Goal: Find specific page/section: Find specific page/section

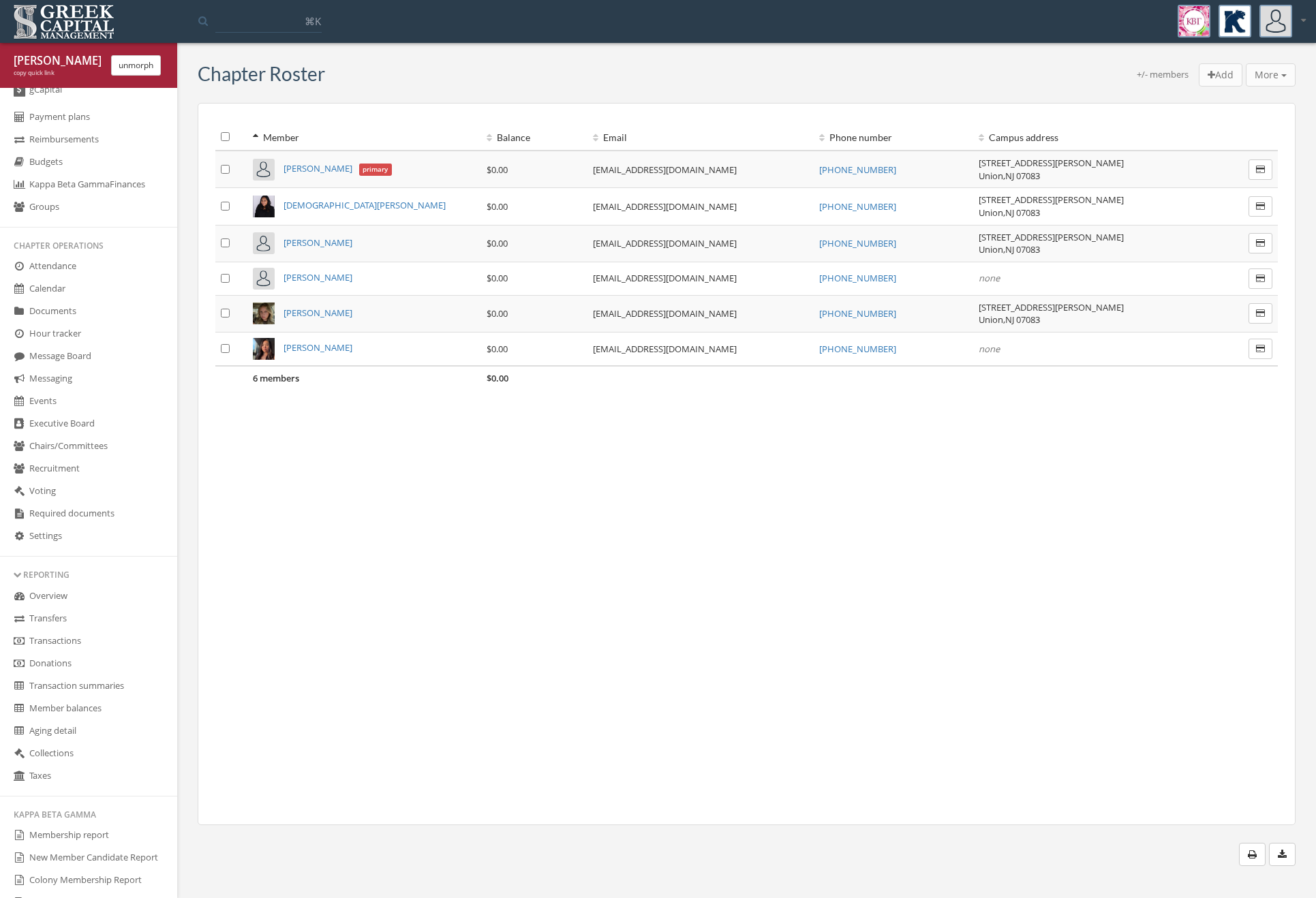
scroll to position [267, 0]
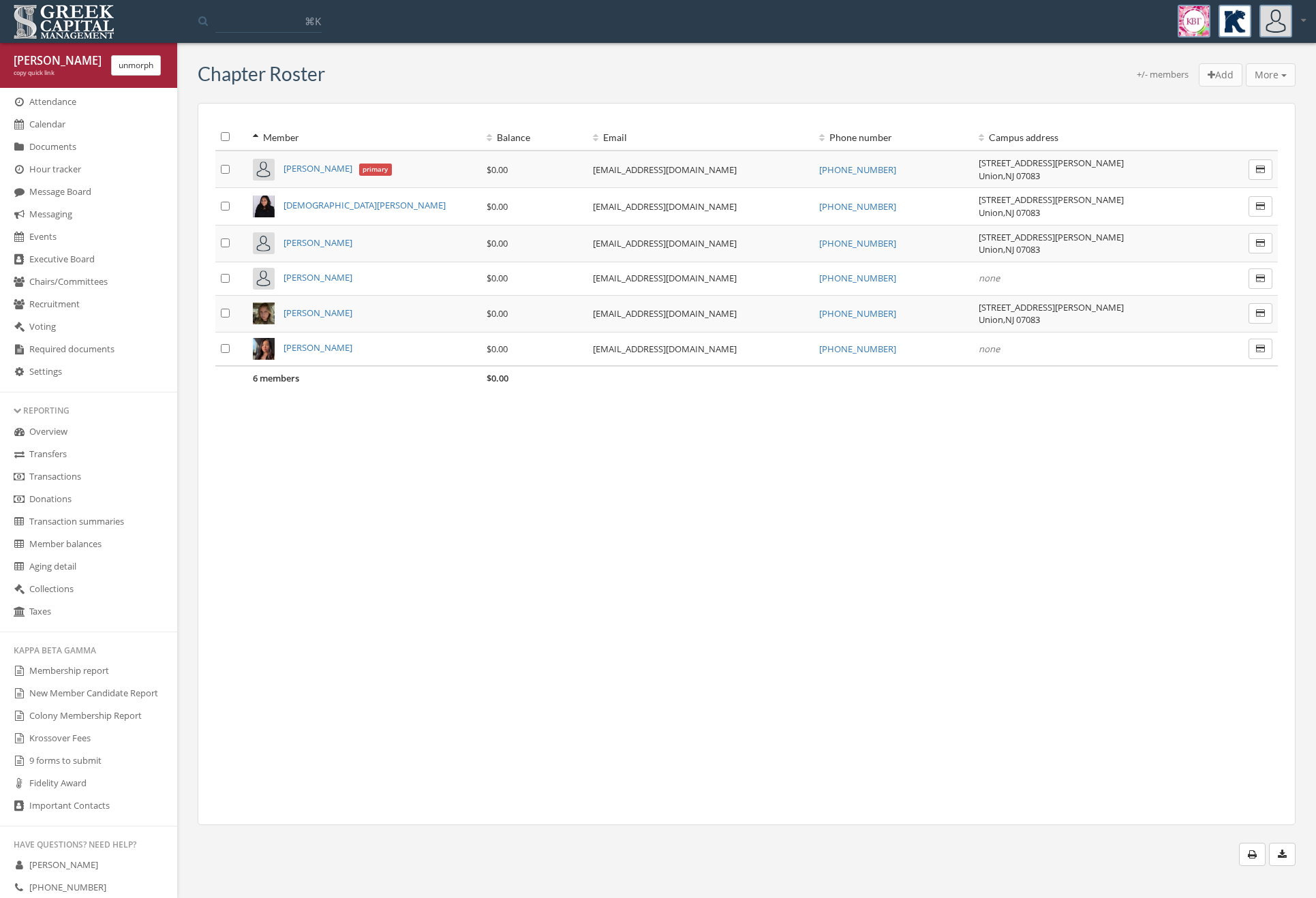
click at [42, 676] on link "Membership report" at bounding box center [89, 670] width 177 height 22
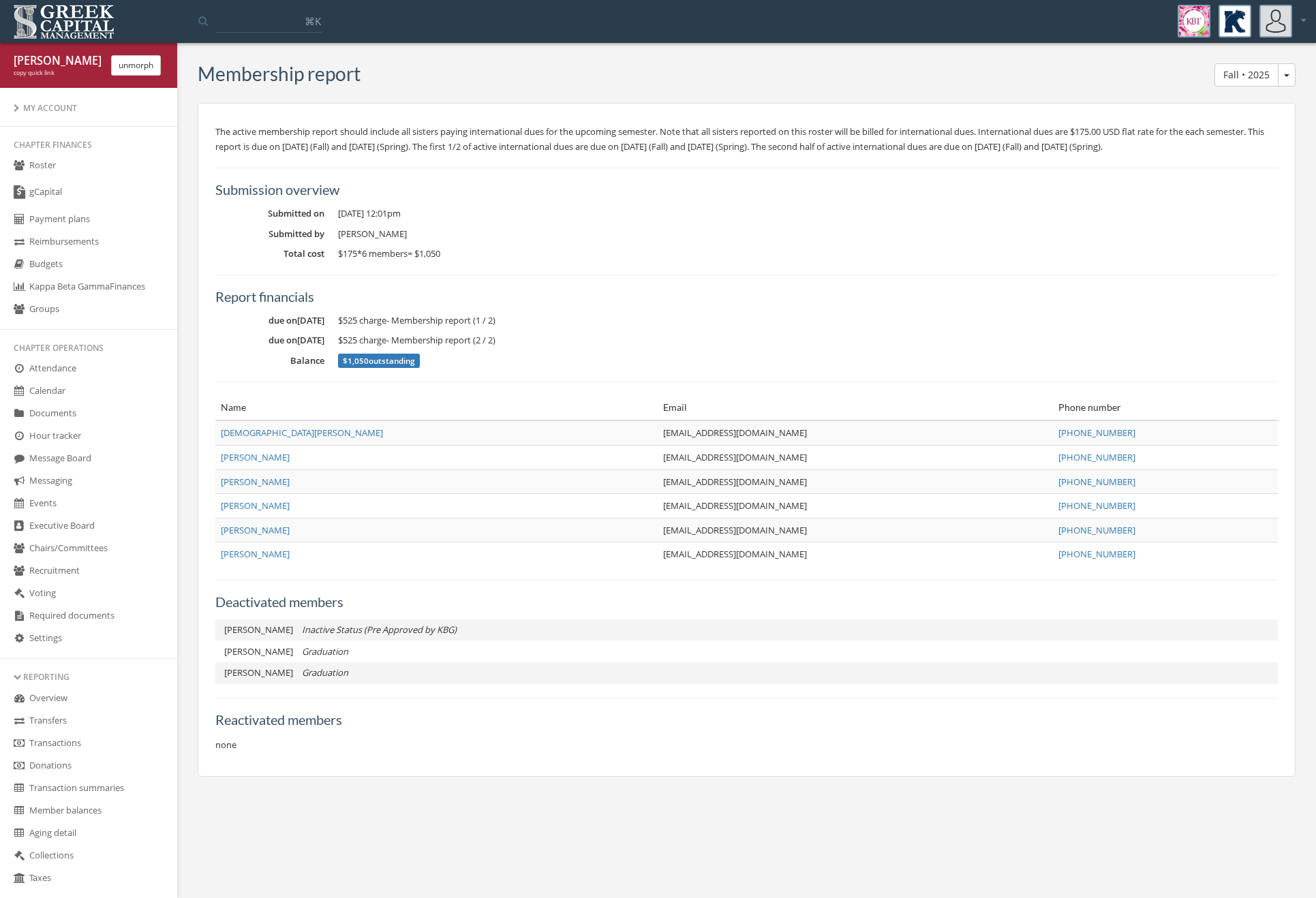
click at [118, 179] on link "gCapital" at bounding box center [89, 193] width 177 height 31
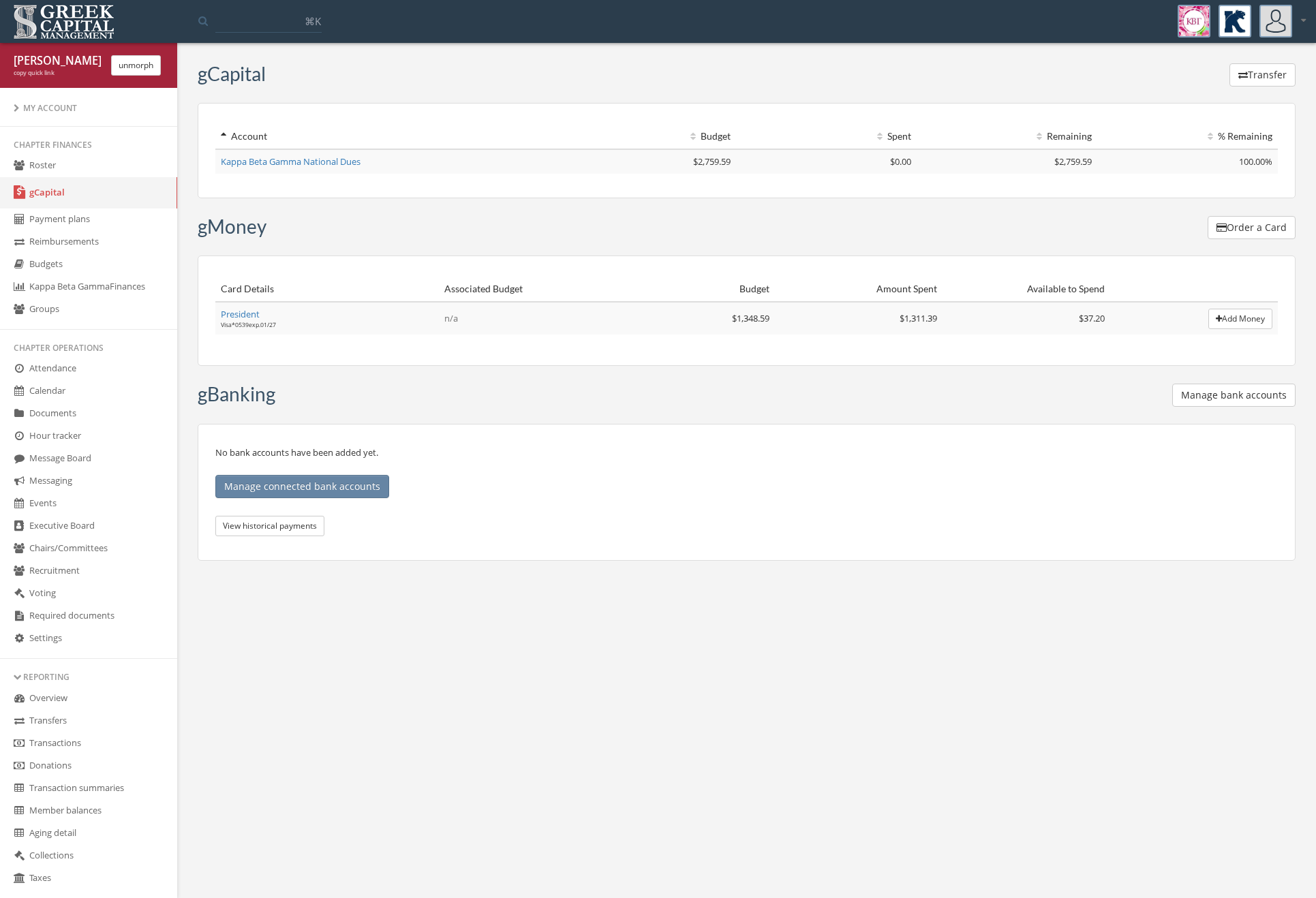
click at [122, 170] on link "Roster" at bounding box center [89, 165] width 177 height 22
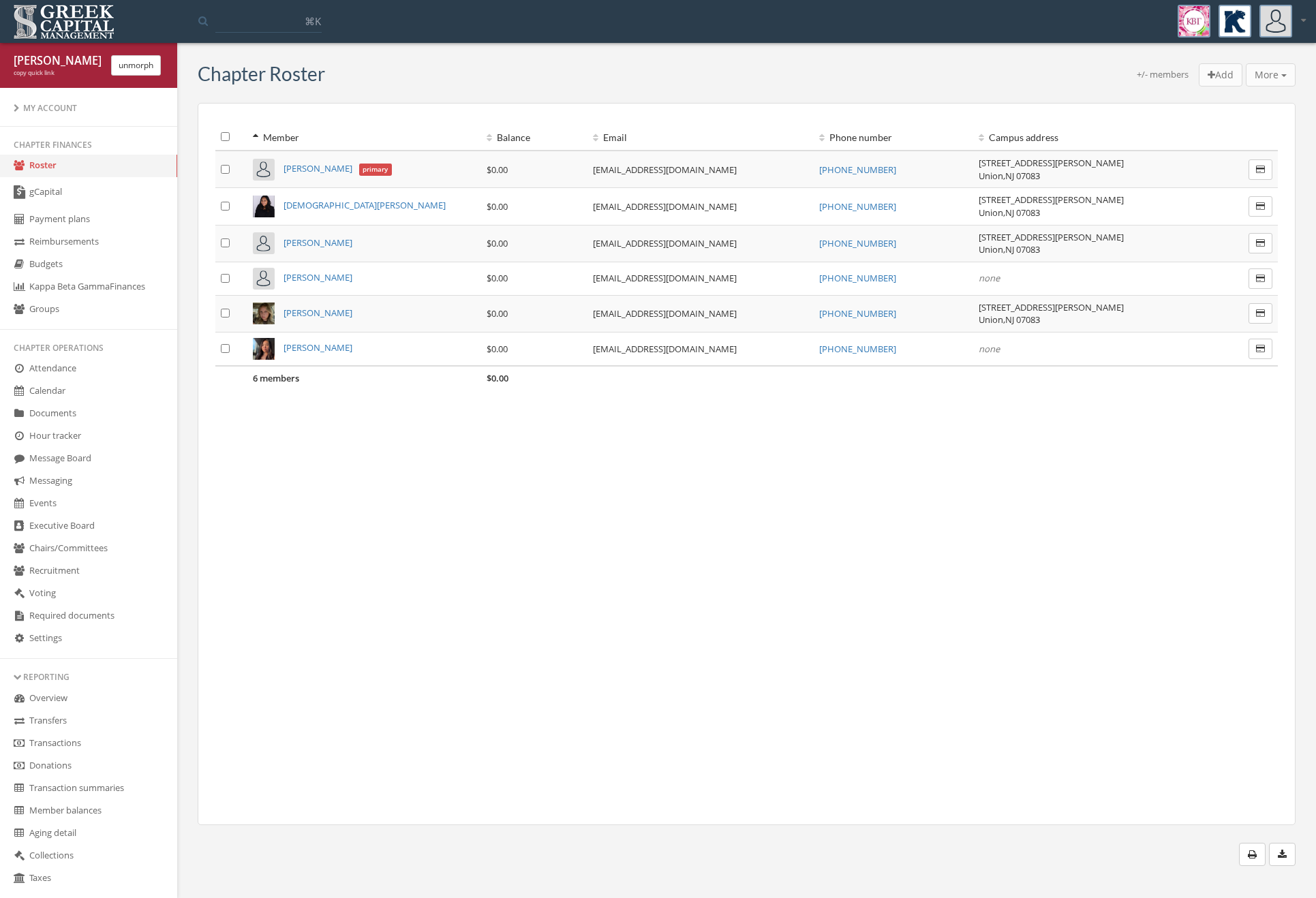
click at [105, 203] on link "gCapital" at bounding box center [89, 193] width 177 height 31
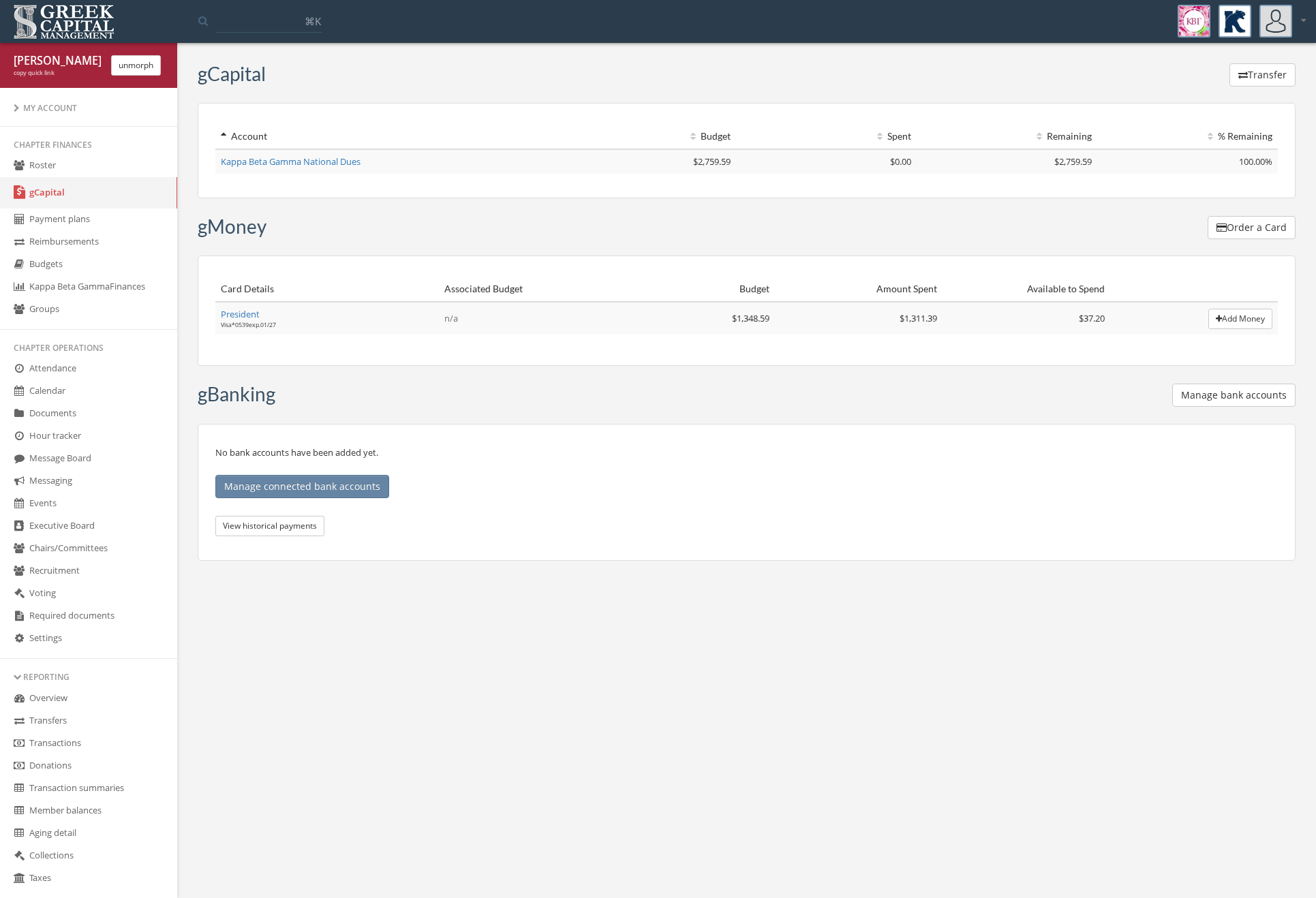
click at [69, 157] on link "Roster" at bounding box center [89, 165] width 177 height 22
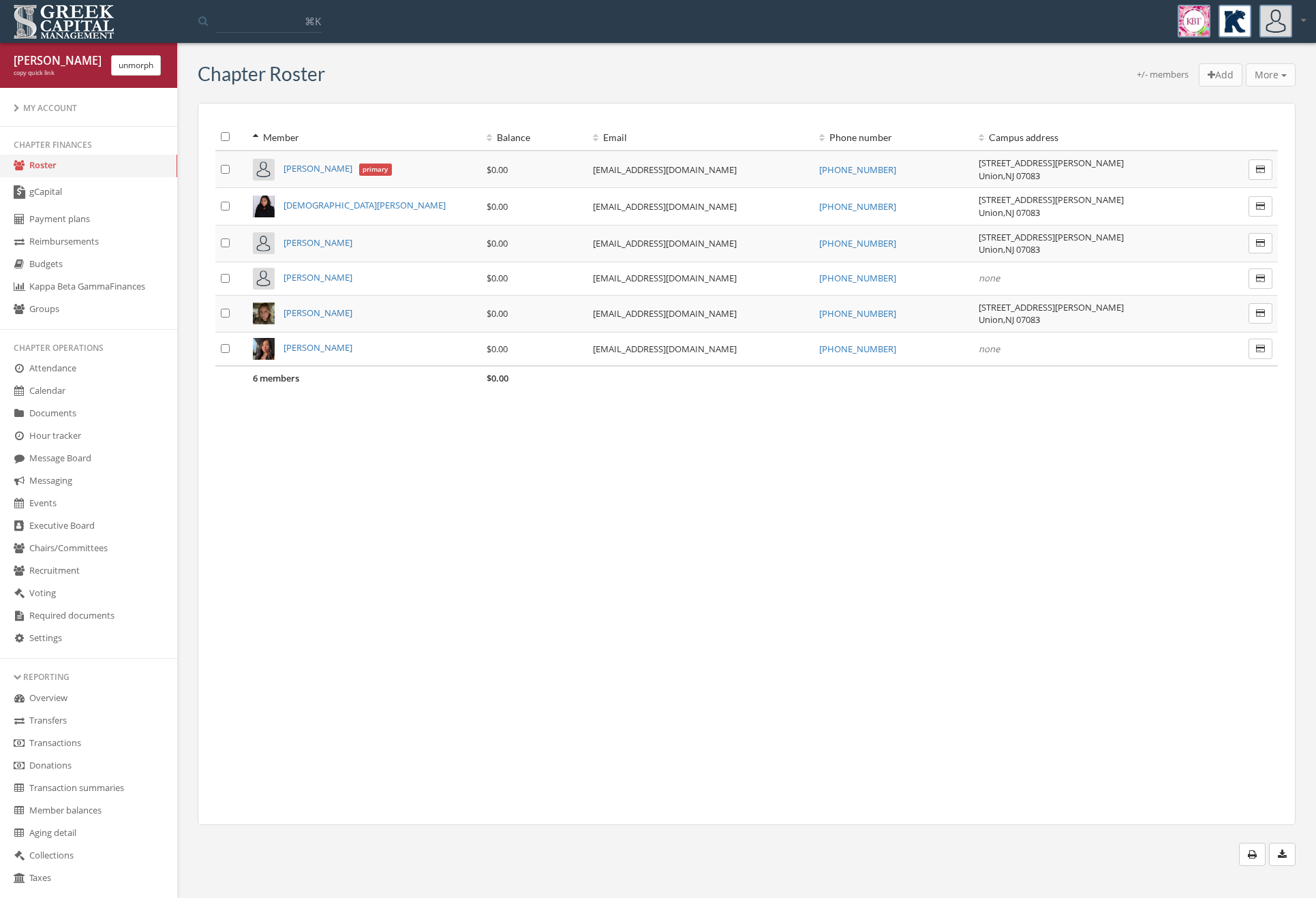
click at [307, 167] on span "[PERSON_NAME]" at bounding box center [317, 168] width 69 height 13
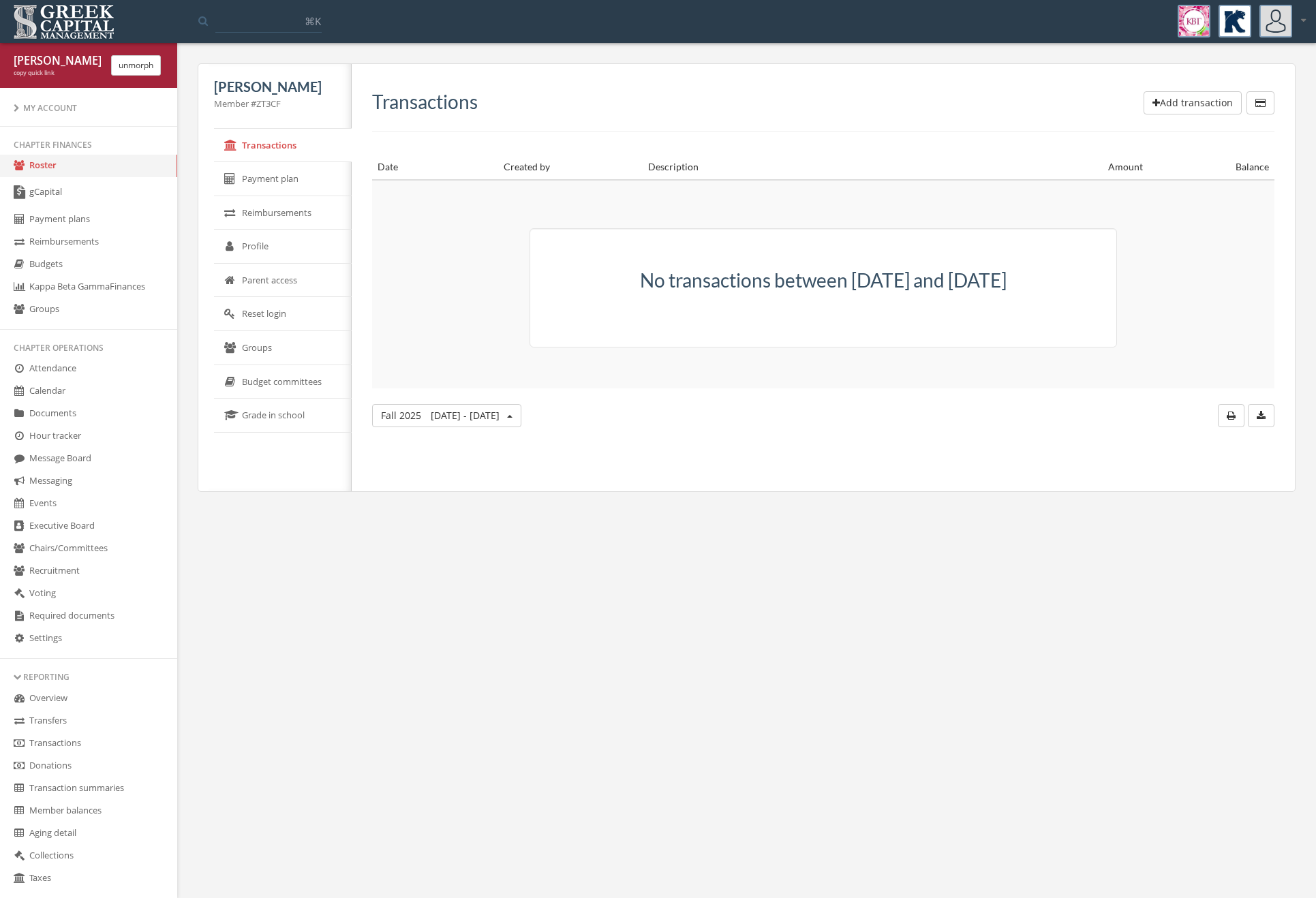
click at [297, 151] on link "Transactions" at bounding box center [282, 145] width 137 height 34
click at [92, 164] on link "Roster" at bounding box center [89, 165] width 177 height 22
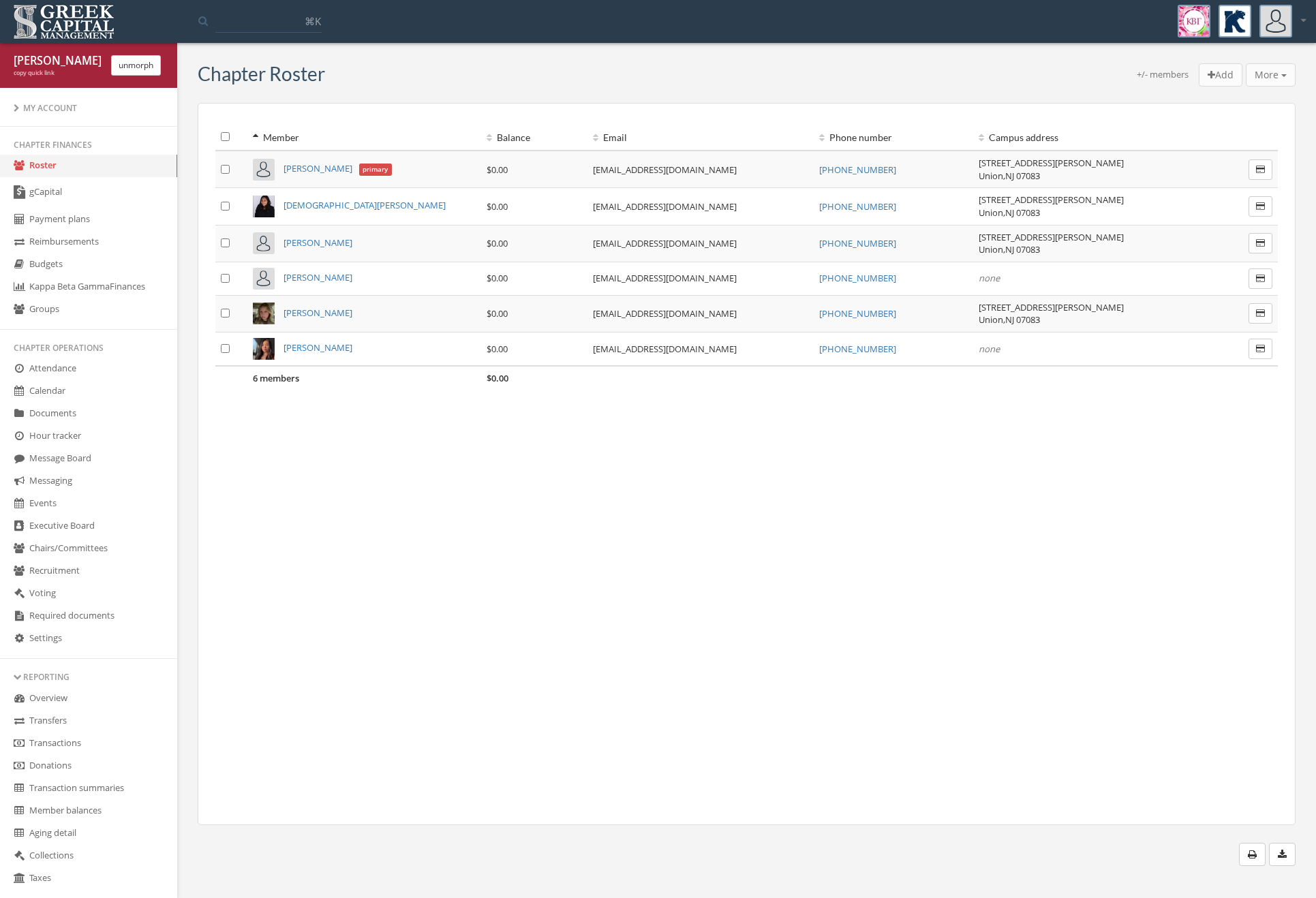
click at [174, 76] on div "[PERSON_NAME] copy quick link unmorph" at bounding box center [89, 65] width 177 height 45
click at [143, 62] on button "unmorph" at bounding box center [135, 65] width 50 height 20
